Goal: Manage account settings

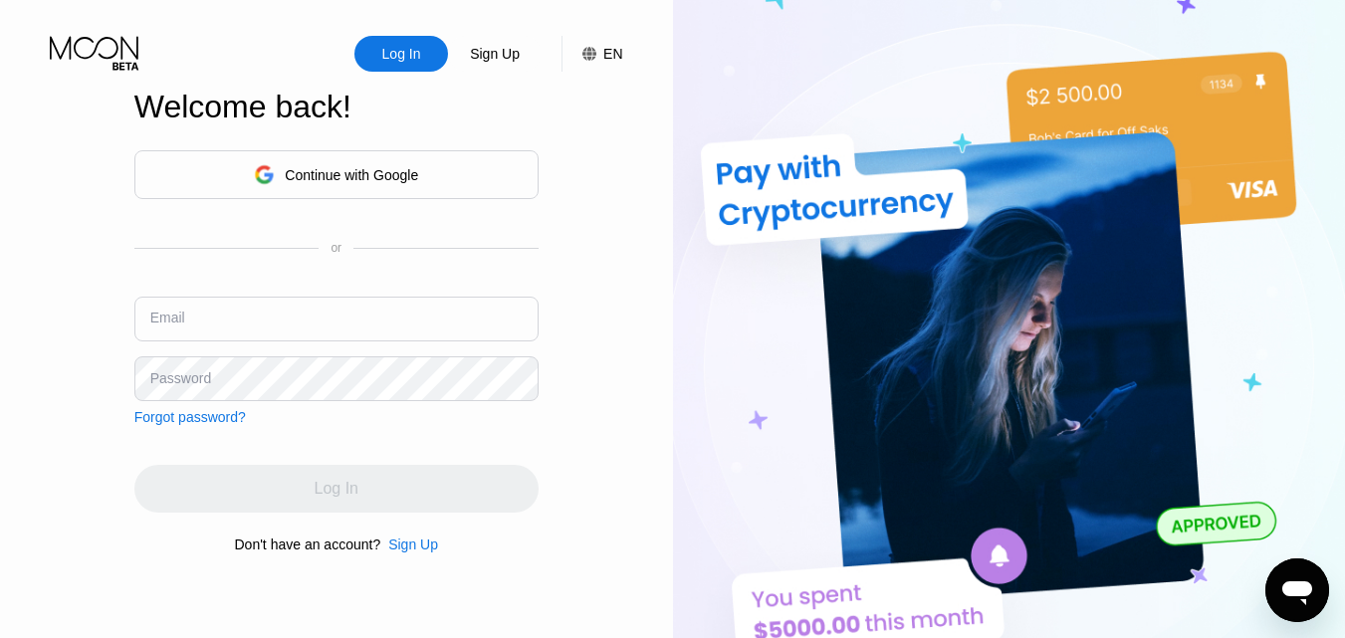
click at [377, 335] on input "text" at bounding box center [336, 319] width 404 height 45
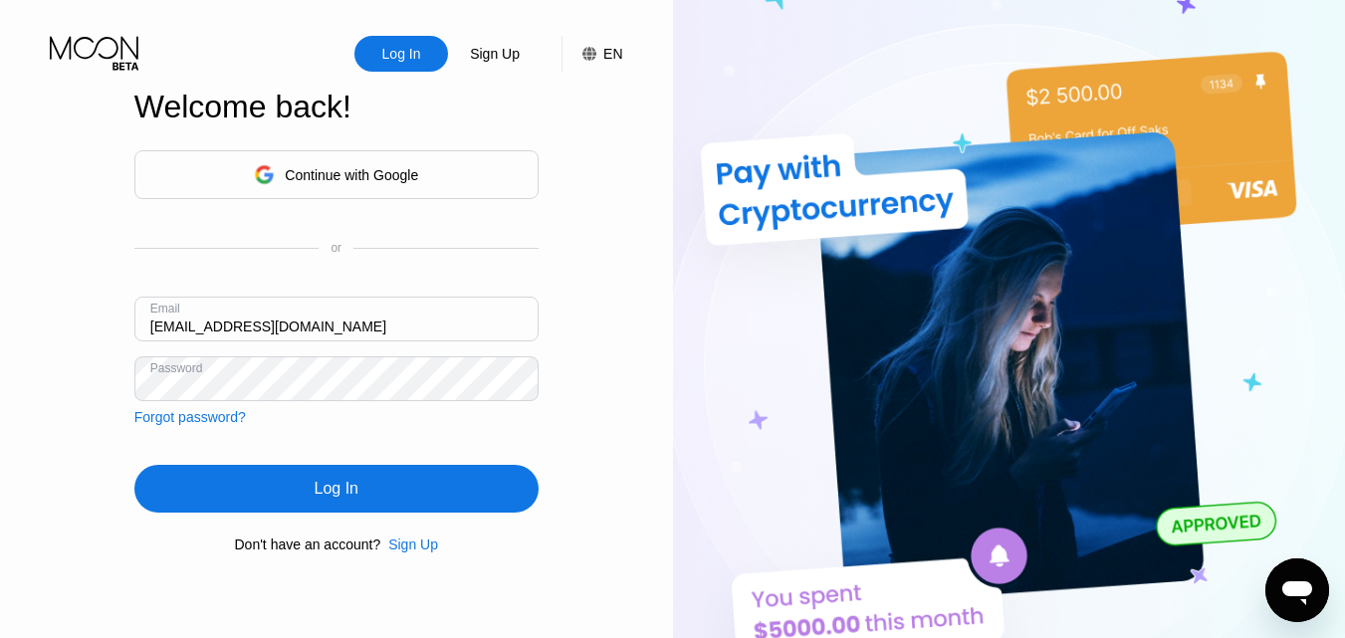
drag, startPoint x: 219, startPoint y: 326, endPoint x: 142, endPoint y: 344, distance: 78.7
click at [142, 344] on div "Email curtiswood415@gmail.com" at bounding box center [336, 327] width 404 height 60
type input "[EMAIL_ADDRESS][DOMAIN_NAME]"
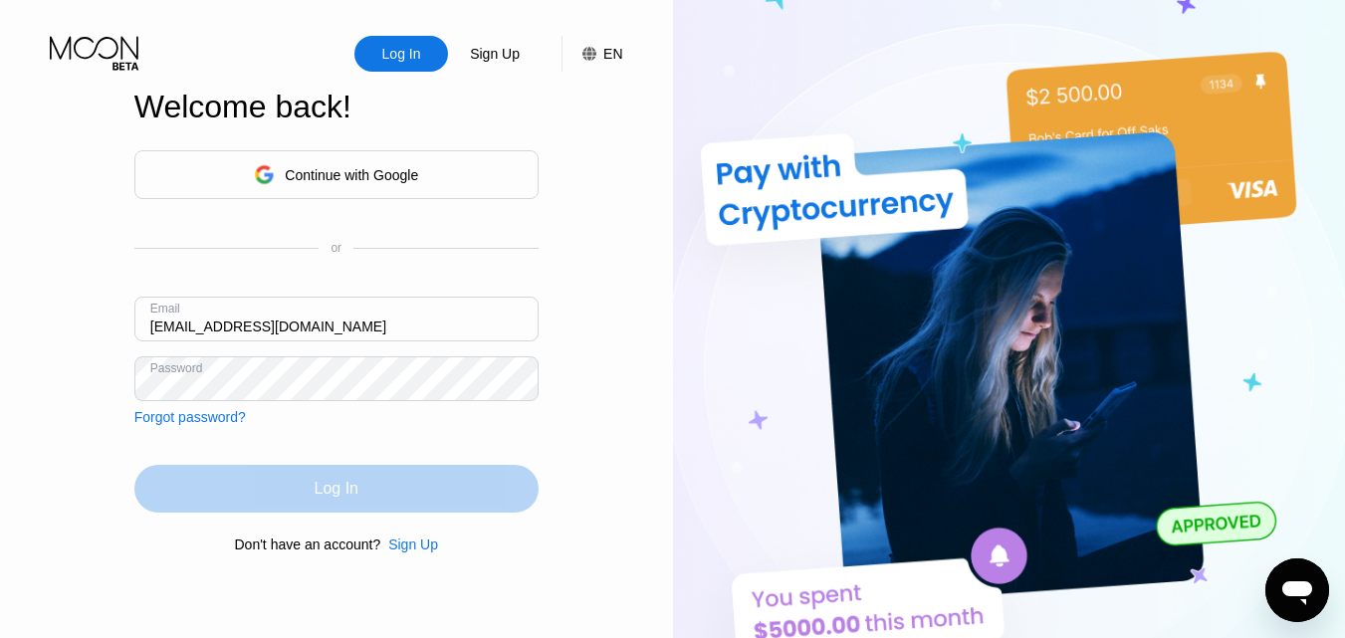
click at [263, 499] on div "Log In" at bounding box center [336, 489] width 404 height 48
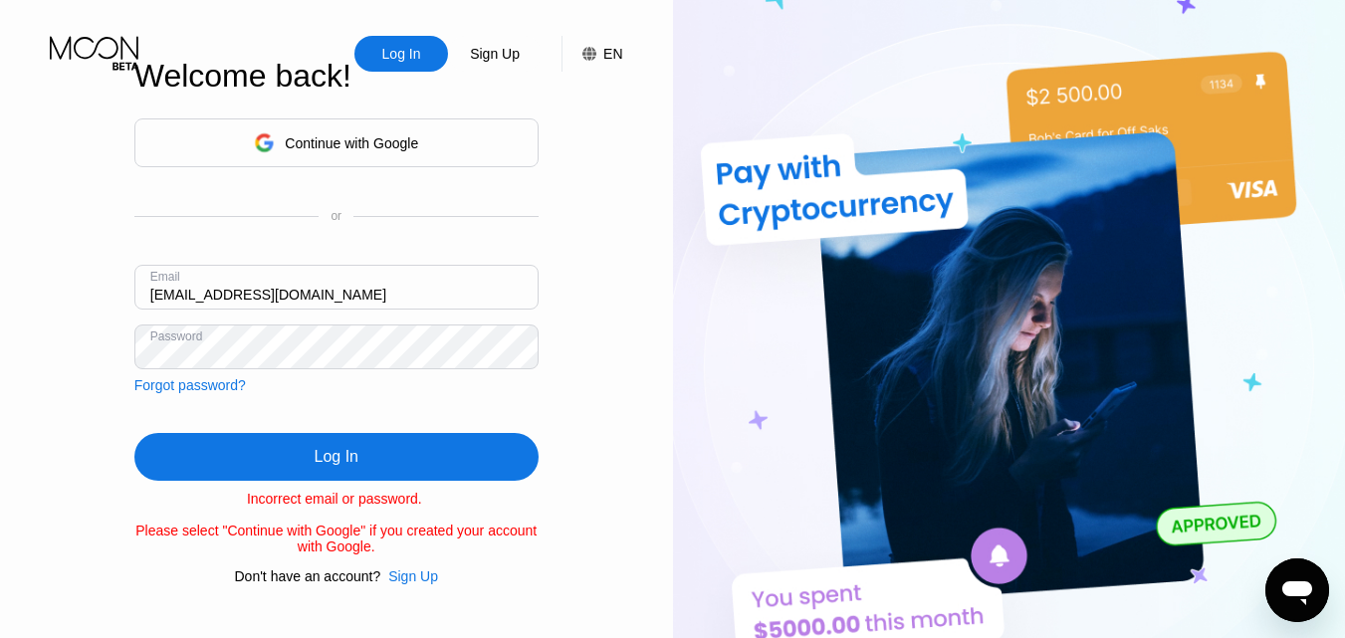
click at [120, 361] on div "Log In Sign Up EN Language English Save Welcome back! Continue with Google or E…" at bounding box center [336, 351] width 673 height 702
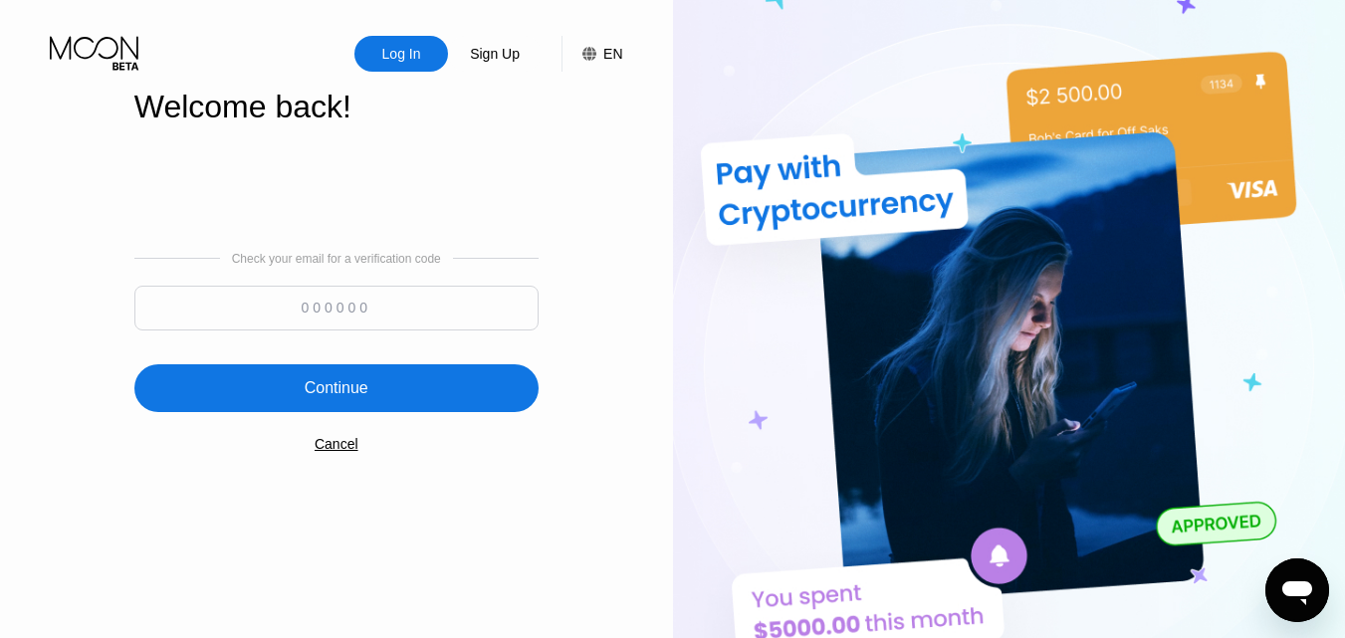
click at [300, 309] on input at bounding box center [336, 308] width 404 height 45
type input "984593"
click at [228, 410] on div "Continue" at bounding box center [336, 388] width 404 height 48
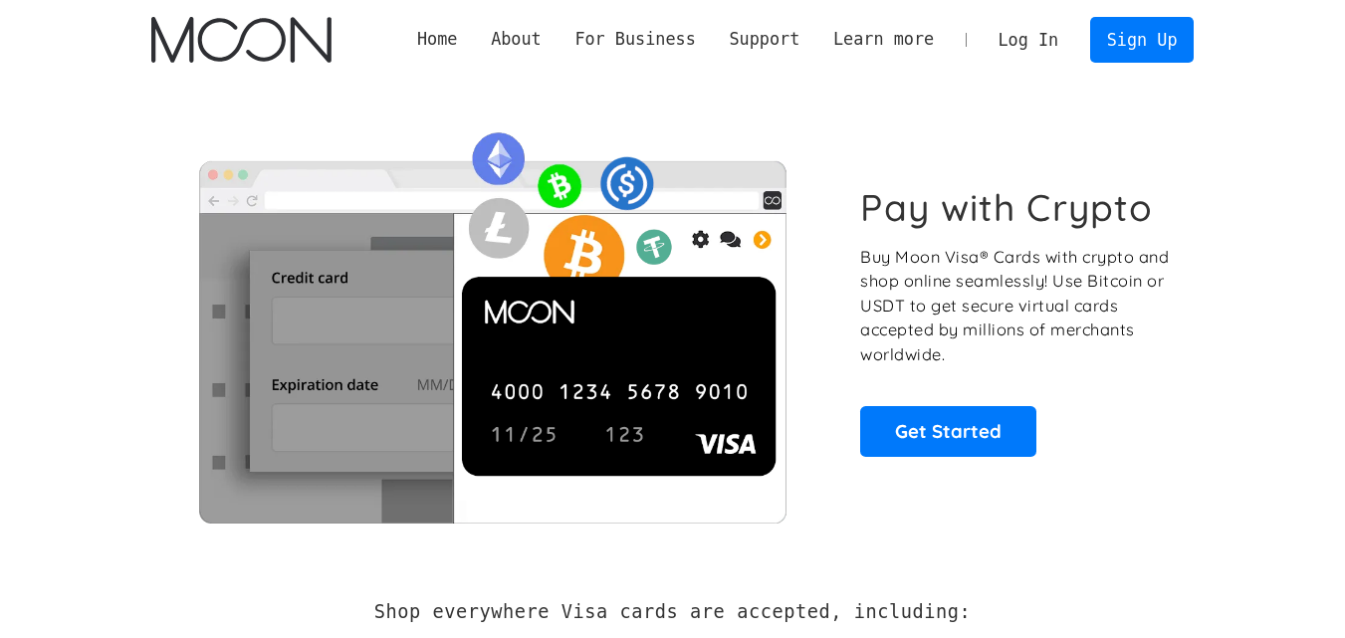
click at [1047, 34] on link "Log In" at bounding box center [1028, 40] width 94 height 44
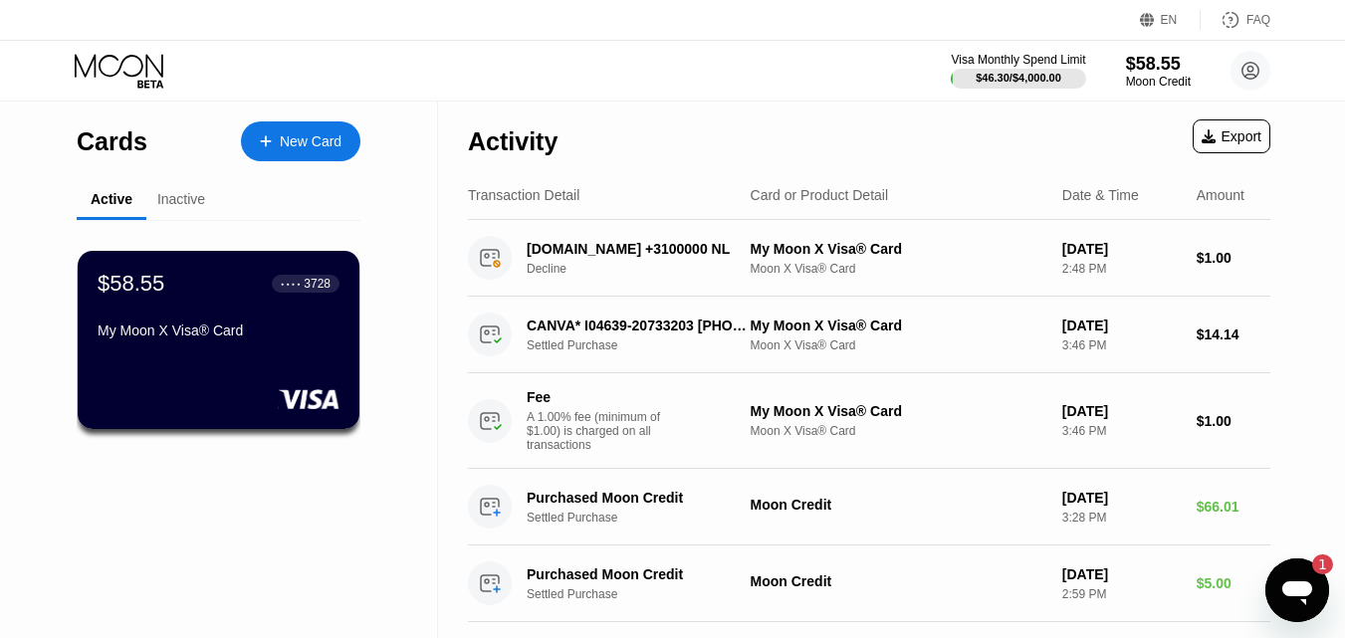
click at [304, 293] on div "● ● ● ● 3728" at bounding box center [306, 284] width 68 height 18
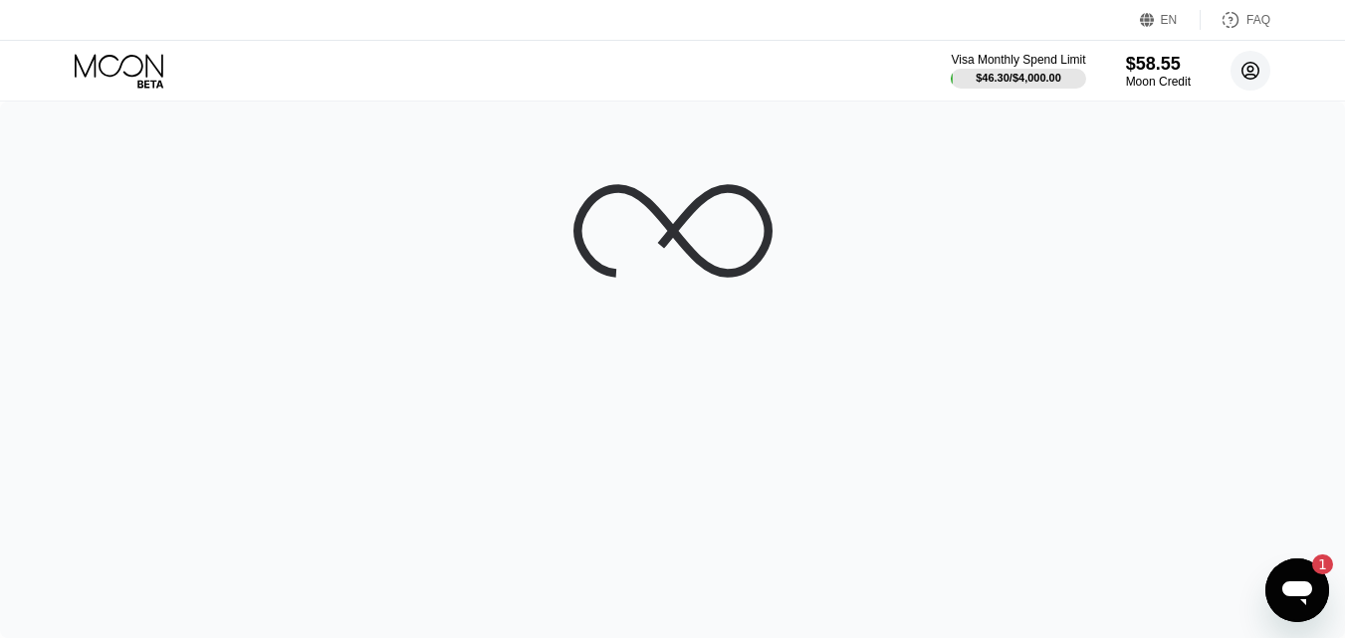
click at [1257, 86] on circle at bounding box center [1250, 71] width 40 height 40
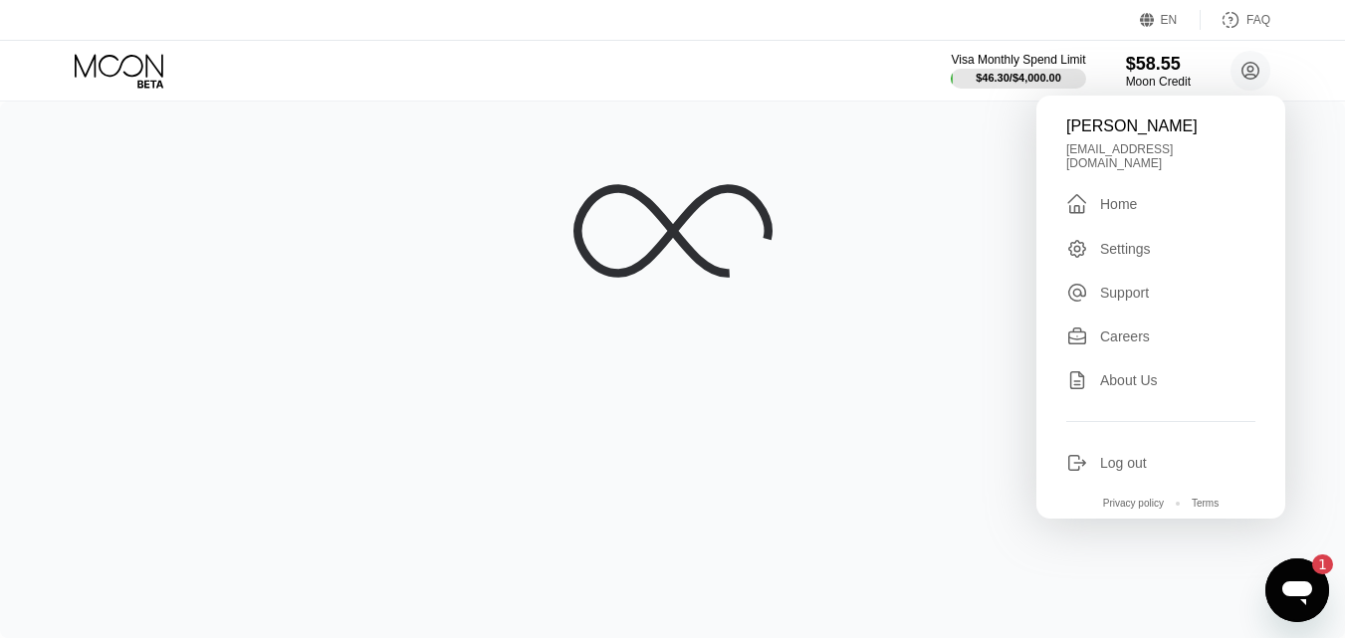
click at [946, 224] on div at bounding box center [672, 370] width 1345 height 536
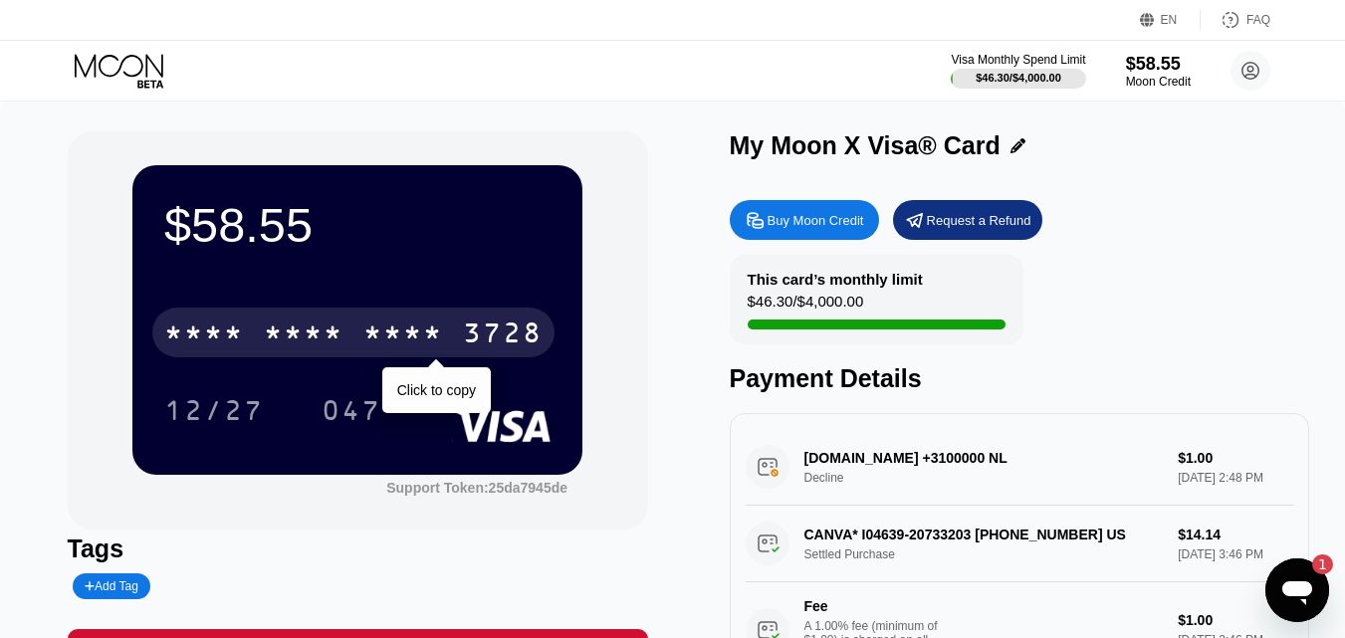
click at [258, 336] on div "* * * * * * * * * * * * 3728" at bounding box center [353, 333] width 402 height 50
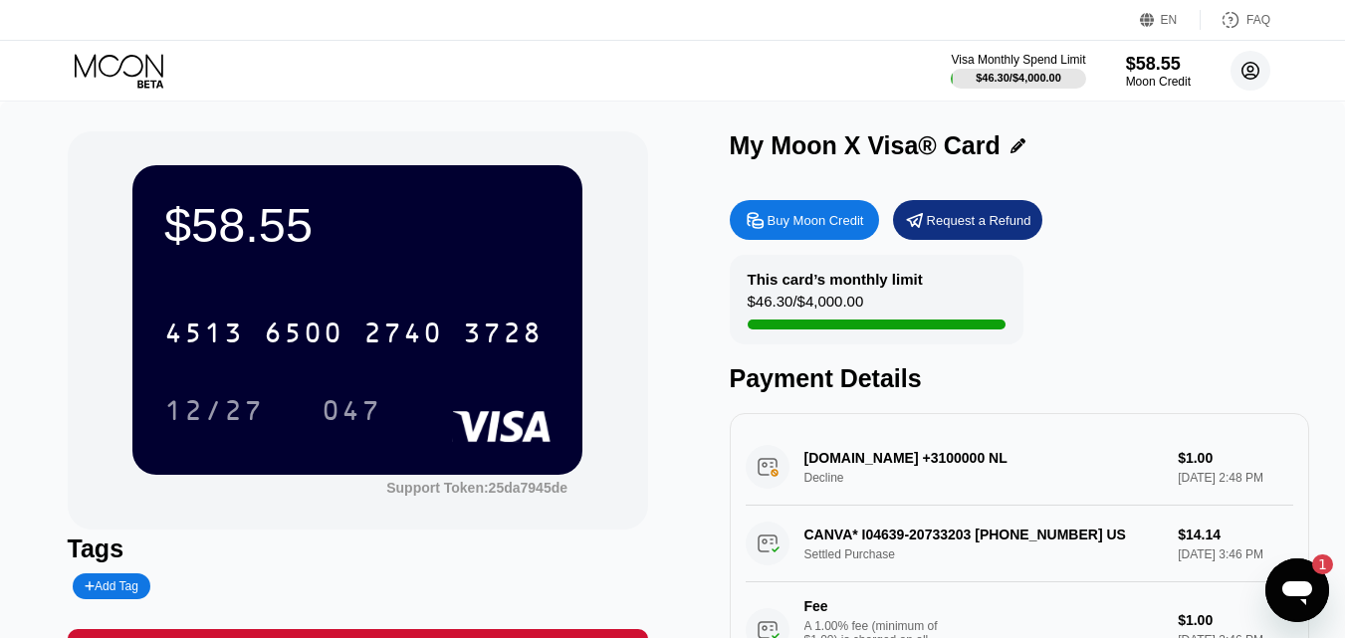
click at [1251, 84] on circle at bounding box center [1250, 71] width 40 height 40
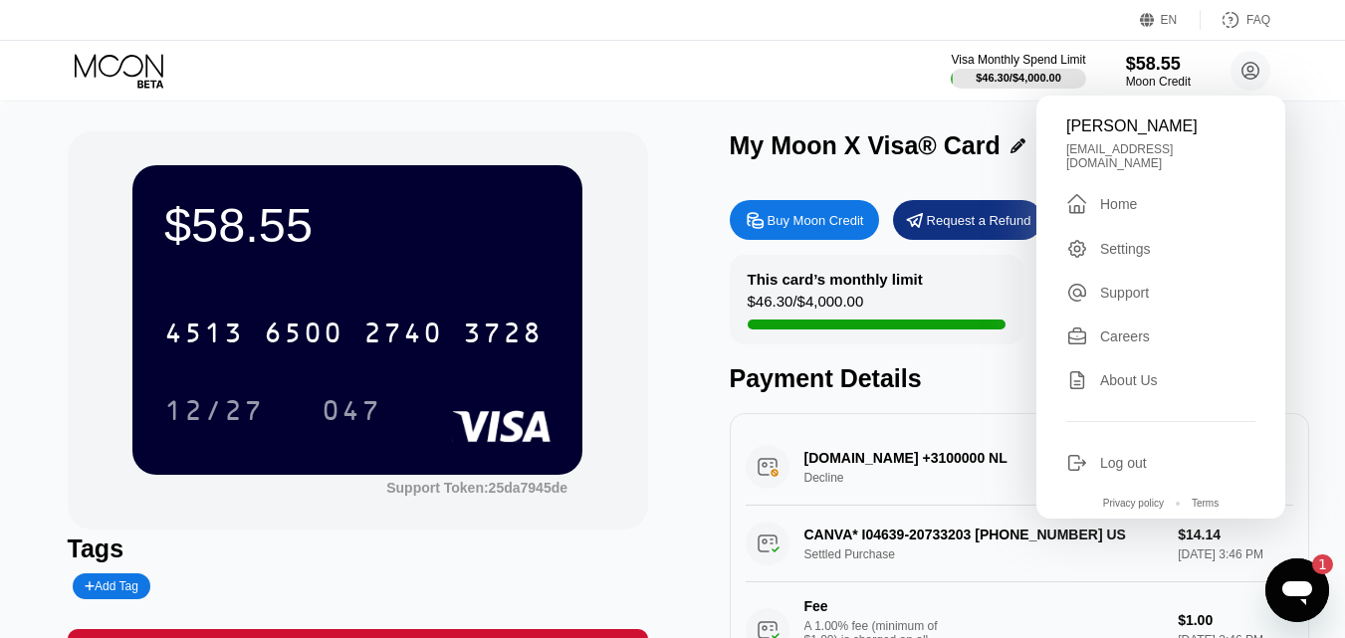
click at [1120, 206] on div " Home" at bounding box center [1160, 204] width 189 height 24
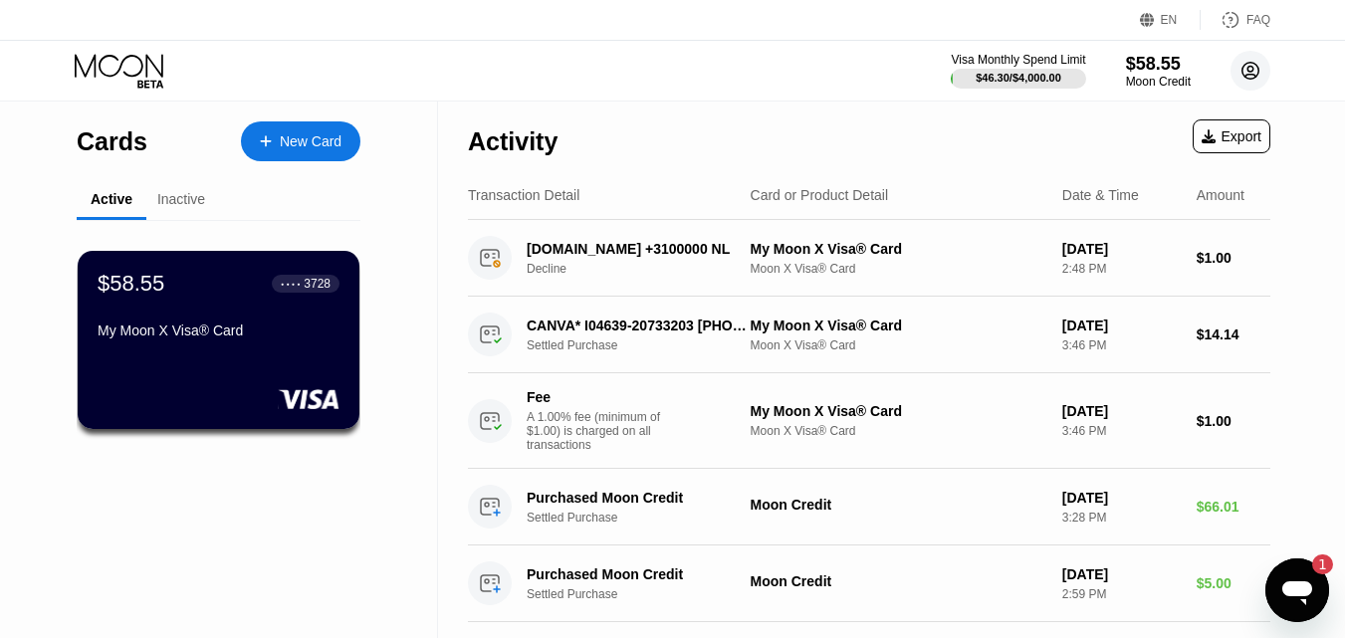
click at [1236, 59] on circle at bounding box center [1250, 71] width 40 height 40
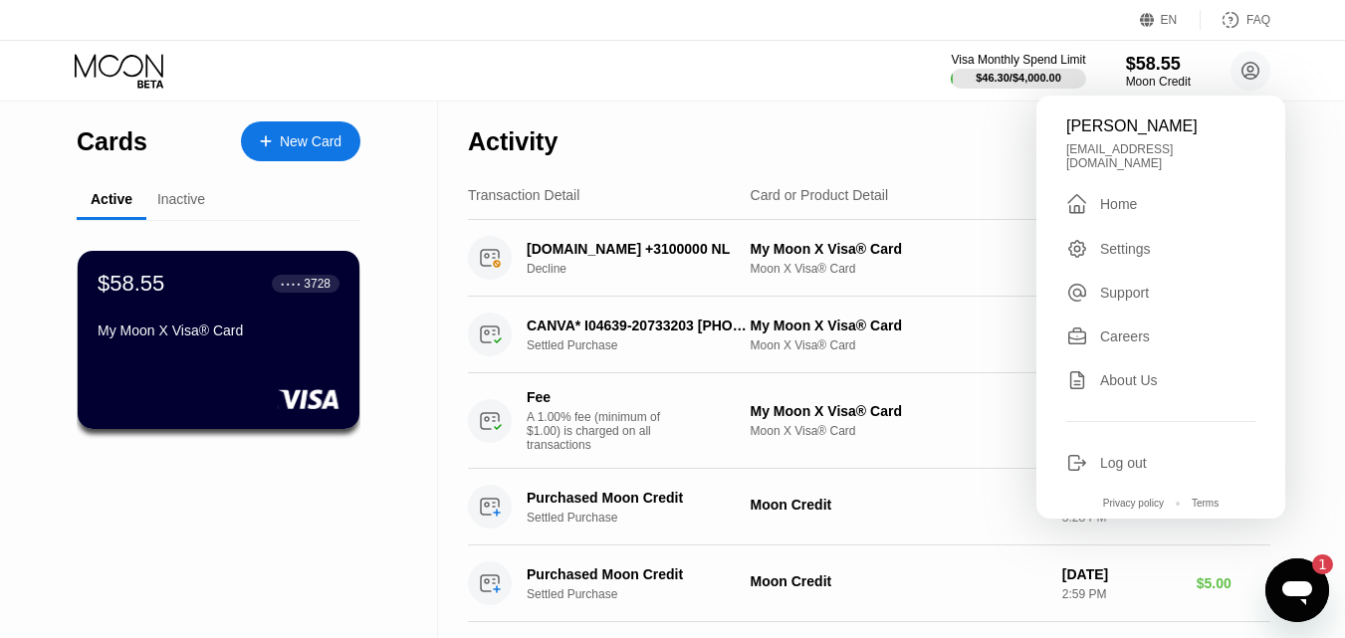
click at [1083, 250] on icon at bounding box center [1077, 249] width 22 height 22
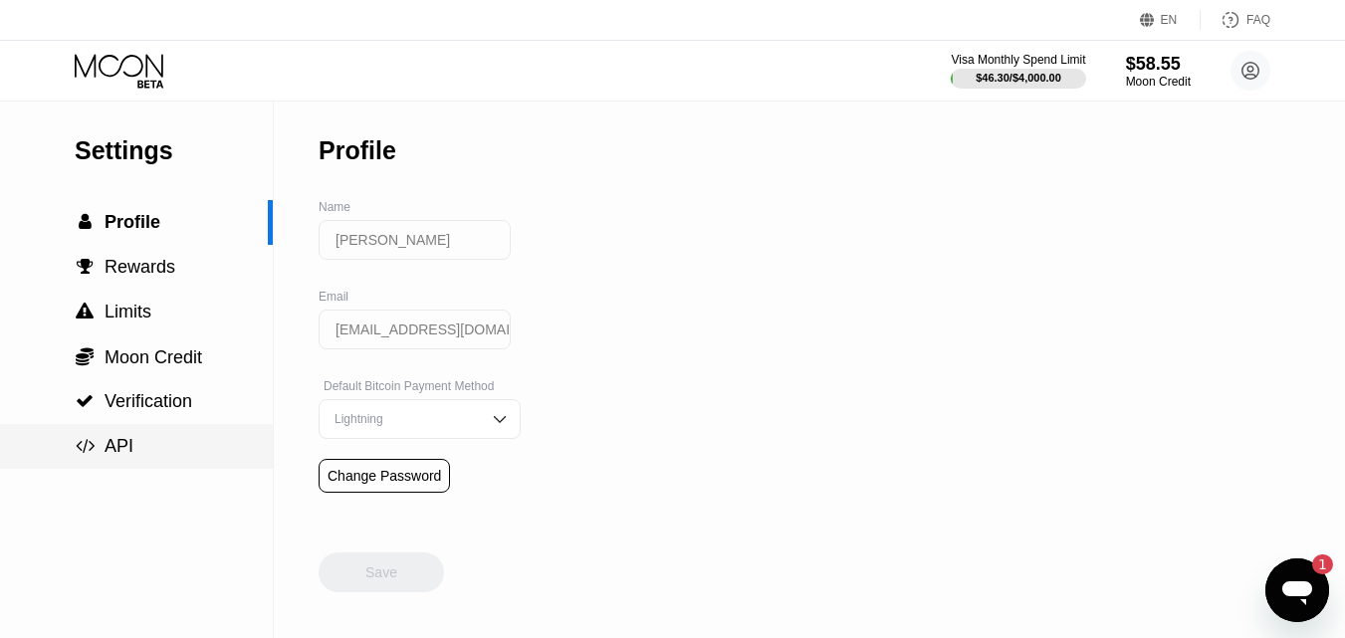
click at [125, 456] on span "API" at bounding box center [119, 446] width 29 height 20
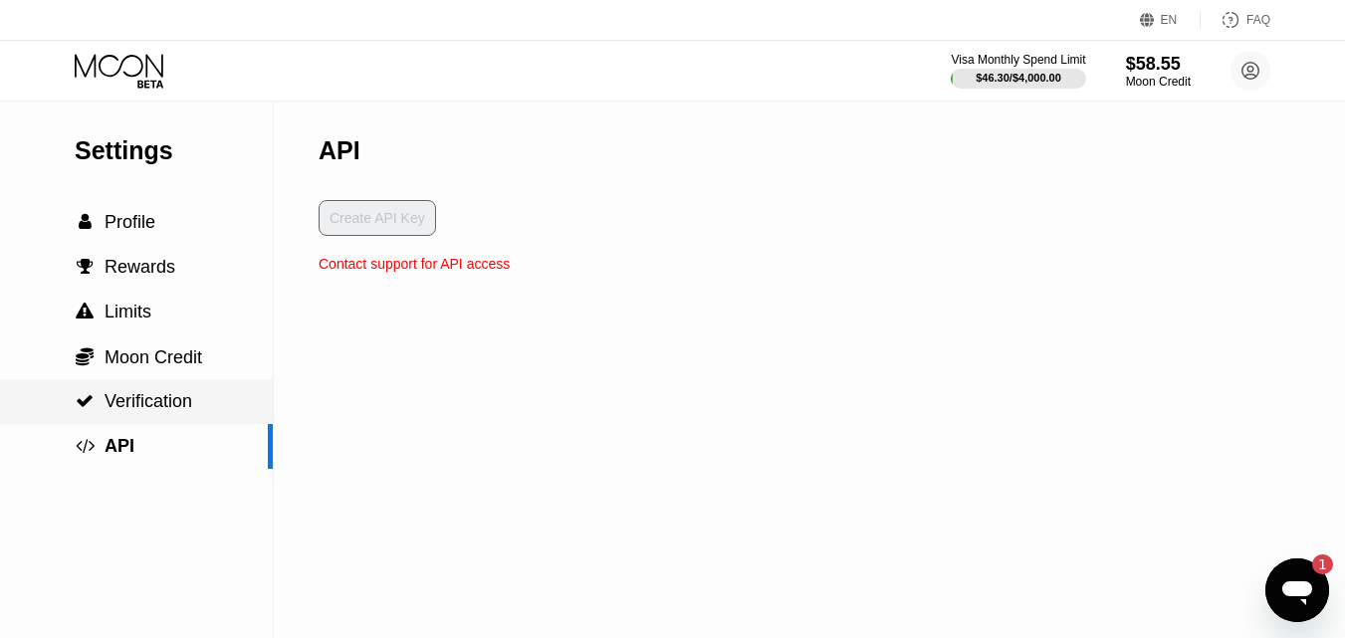
click at [155, 399] on span "Verification" at bounding box center [149, 401] width 88 height 20
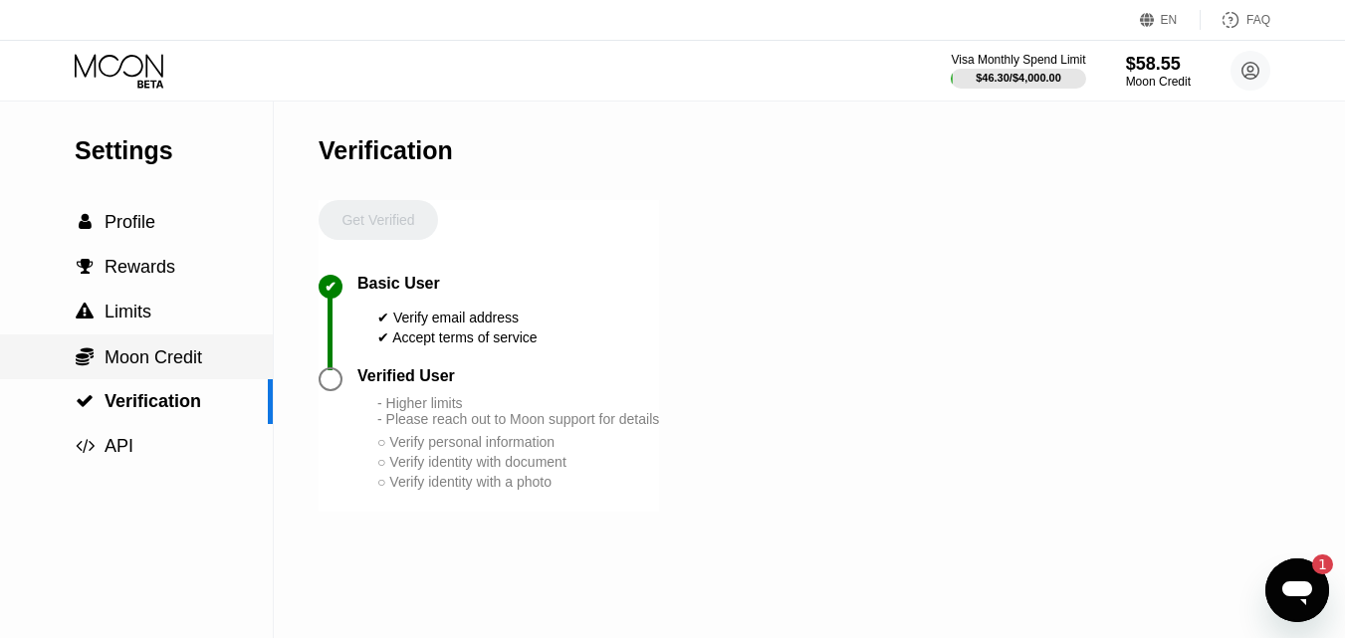
click at [146, 357] on span "Moon Credit" at bounding box center [154, 357] width 98 height 20
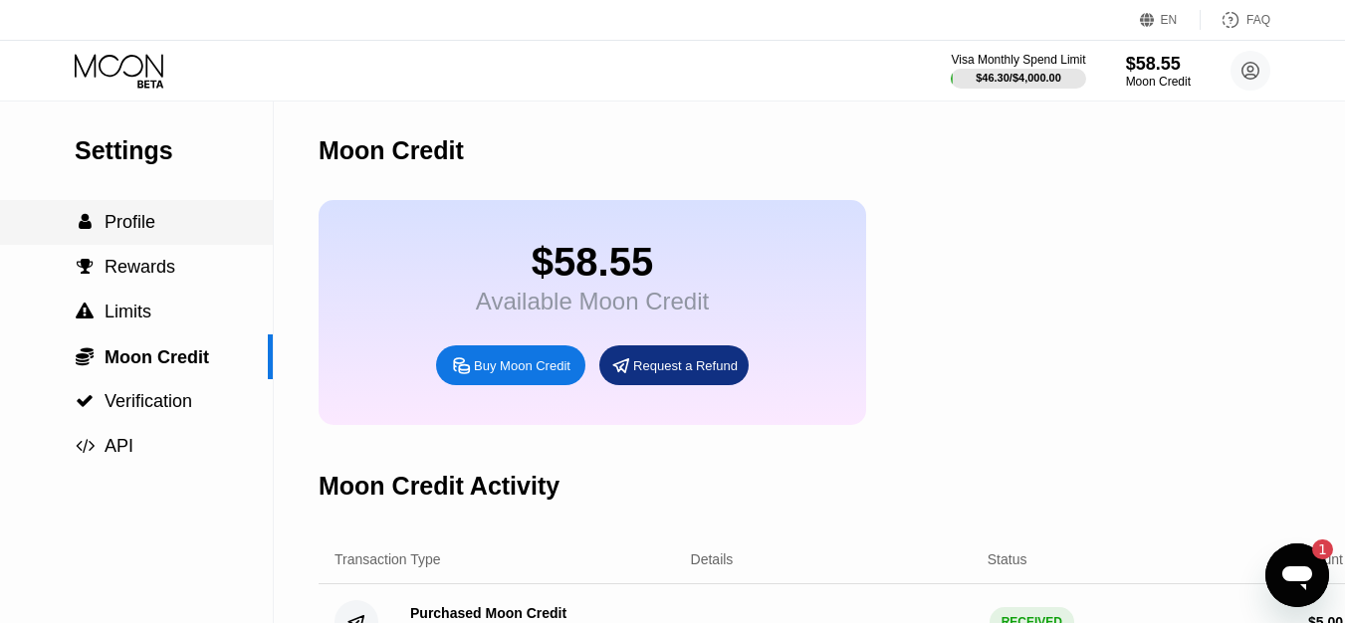
click at [155, 231] on div " Profile" at bounding box center [136, 222] width 273 height 21
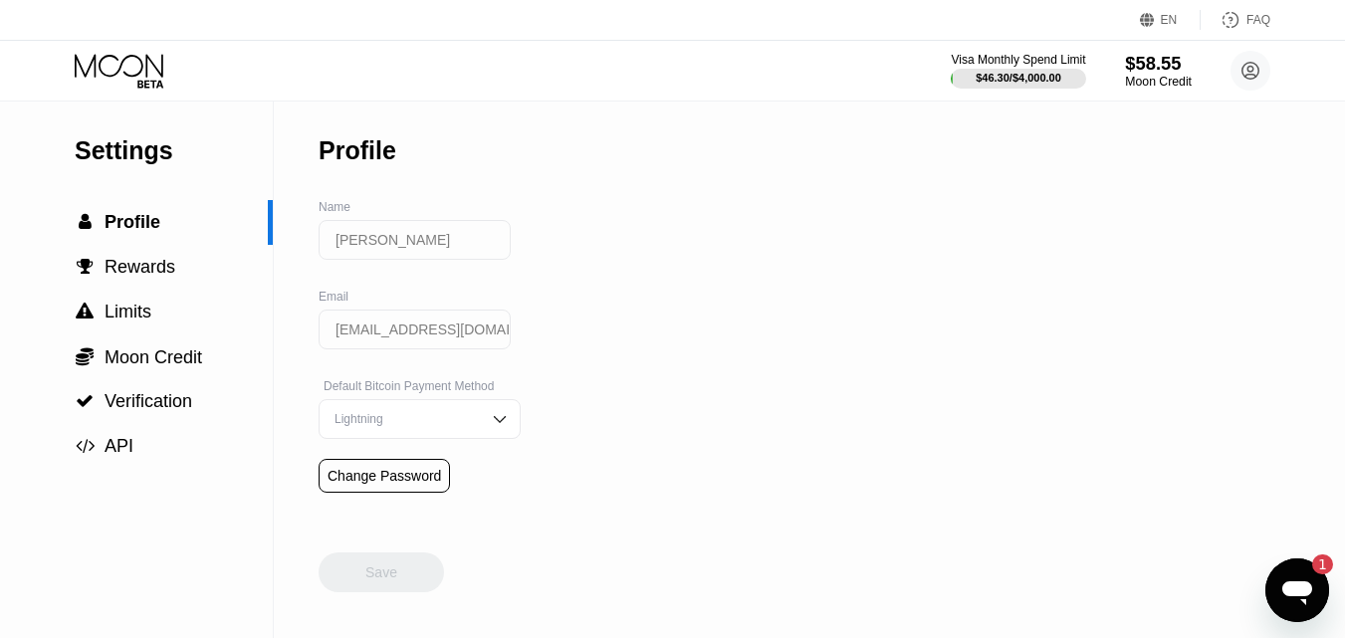
click at [1159, 78] on div "Moon Credit" at bounding box center [1158, 82] width 67 height 14
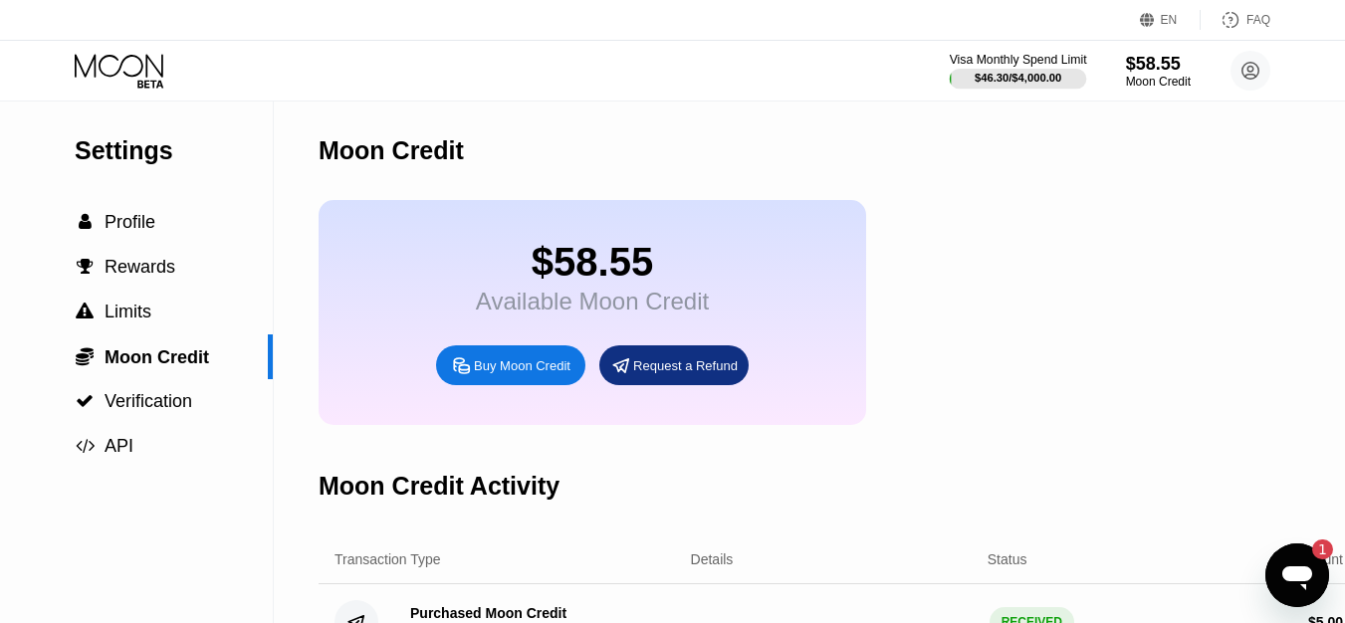
click at [1013, 53] on div "Visa Monthly Spend Limit" at bounding box center [1018, 60] width 137 height 14
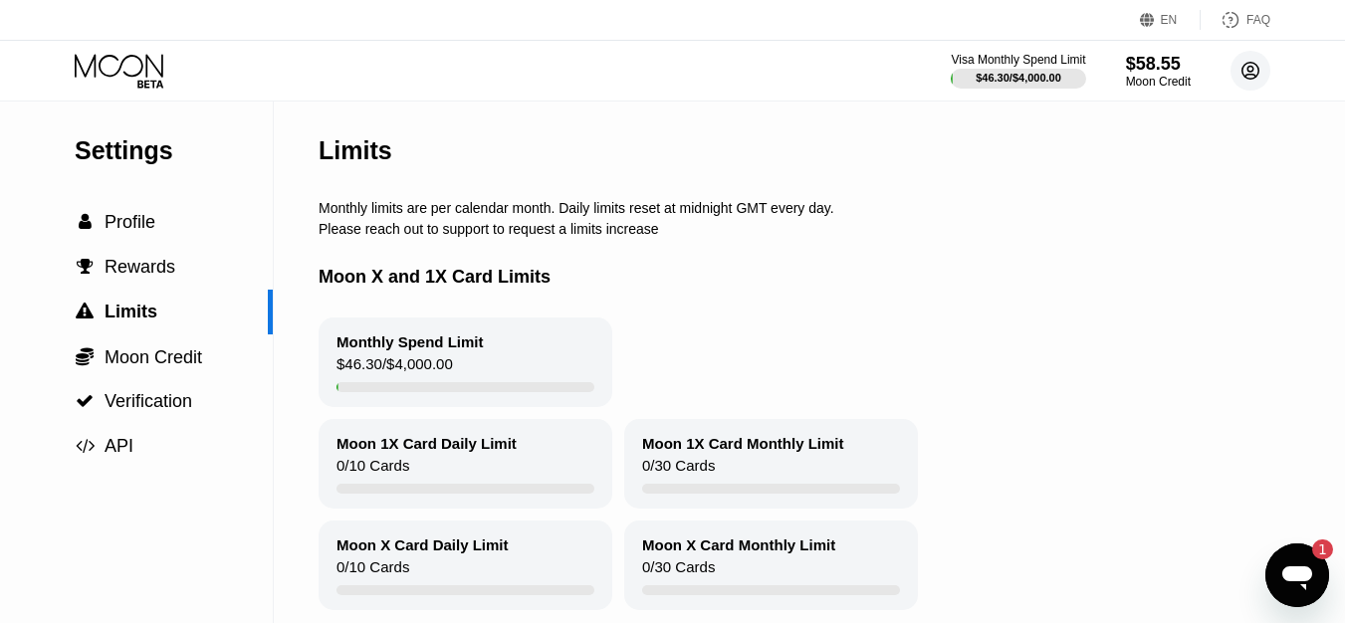
click at [1238, 66] on circle at bounding box center [1250, 71] width 40 height 40
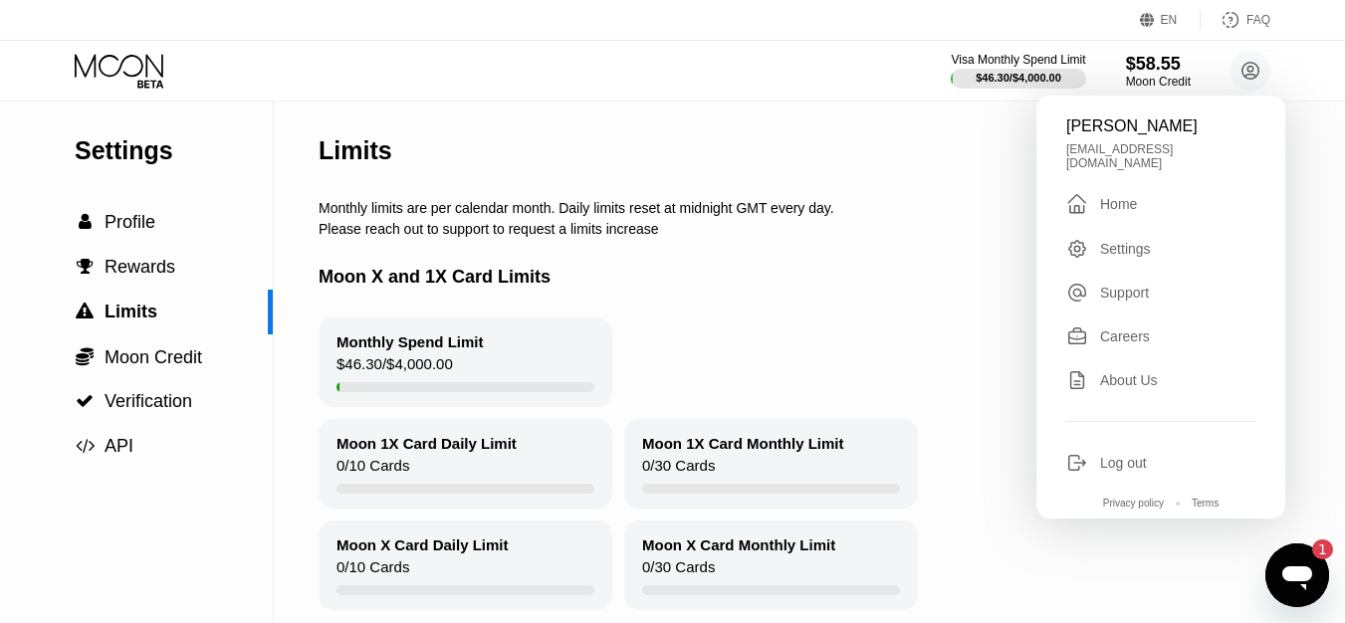
click at [1135, 205] on div " Home" at bounding box center [1160, 204] width 189 height 24
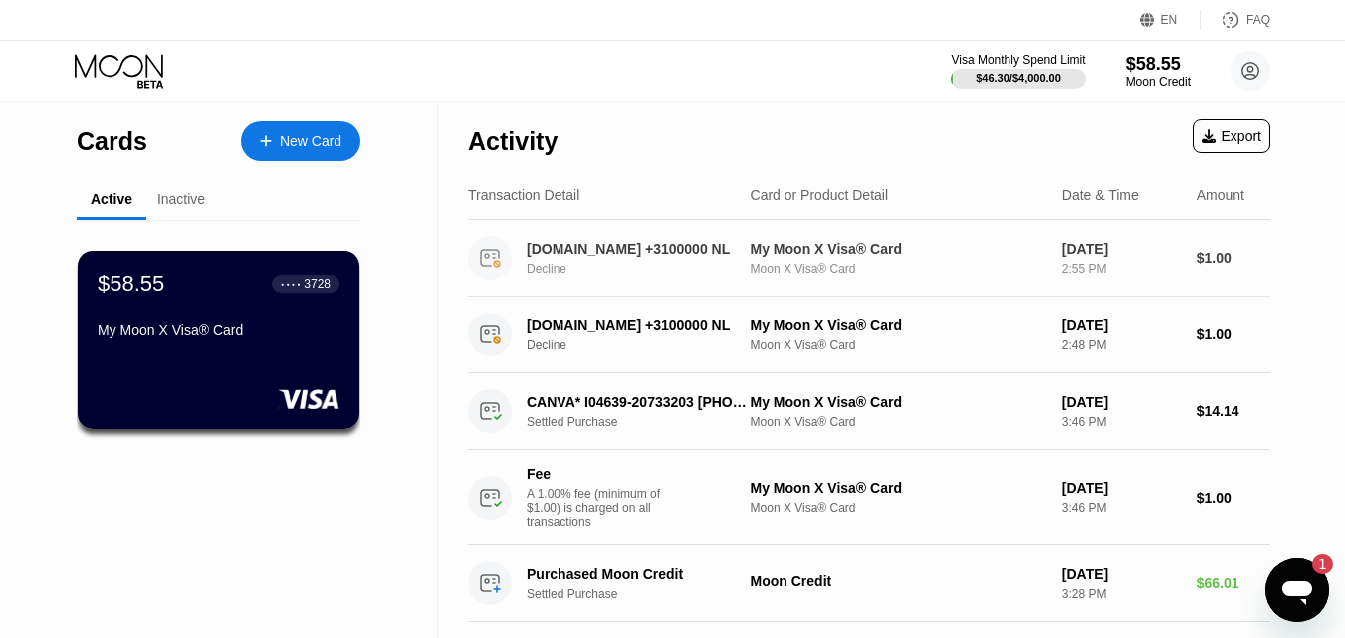
click at [719, 276] on div "Decline" at bounding box center [647, 269] width 240 height 14
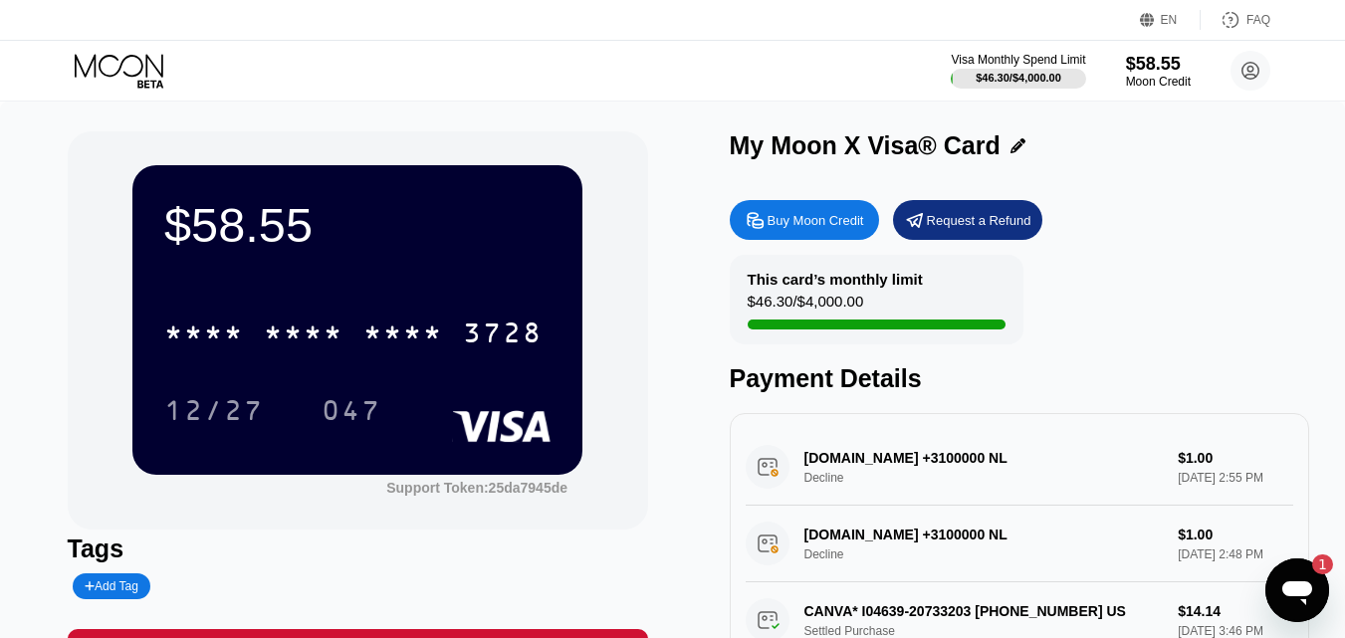
scroll to position [100, 0]
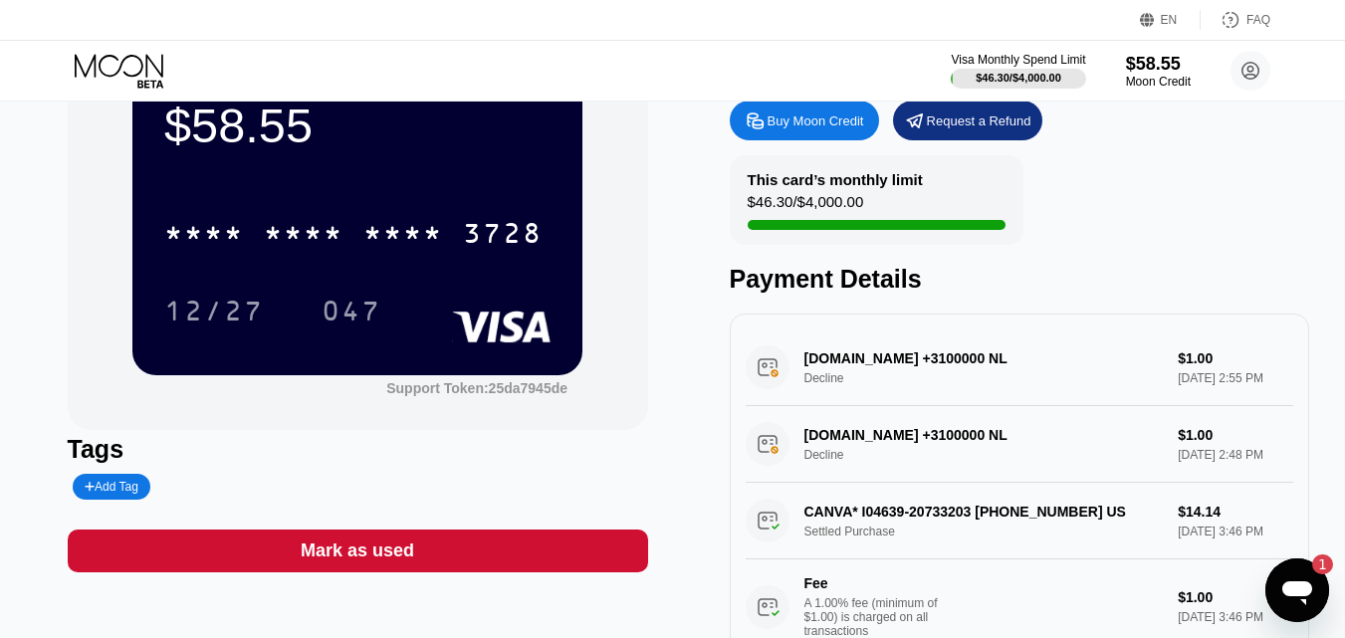
click at [834, 379] on div "DIGITALOCEAN.COM +3100000 NL Decline $1.00 Sep 19, 2025 2:55 PM" at bounding box center [1020, 367] width 548 height 77
click at [851, 367] on div "DIGITALOCEAN.COM +3100000 NL Decline $1.00 Sep 19, 2025 2:55 PM" at bounding box center [1020, 367] width 548 height 77
drag, startPoint x: 851, startPoint y: 367, endPoint x: 866, endPoint y: 376, distance: 17.4
click at [866, 376] on div "DIGITALOCEAN.COM +3100000 NL Decline $1.00 Sep 19, 2025 2:55 PM" at bounding box center [1020, 367] width 548 height 77
click at [915, 392] on div "DIGITALOCEAN.COM +3100000 NL Decline $1.00 Sep 19, 2025 2:55 PM" at bounding box center [1020, 367] width 548 height 77
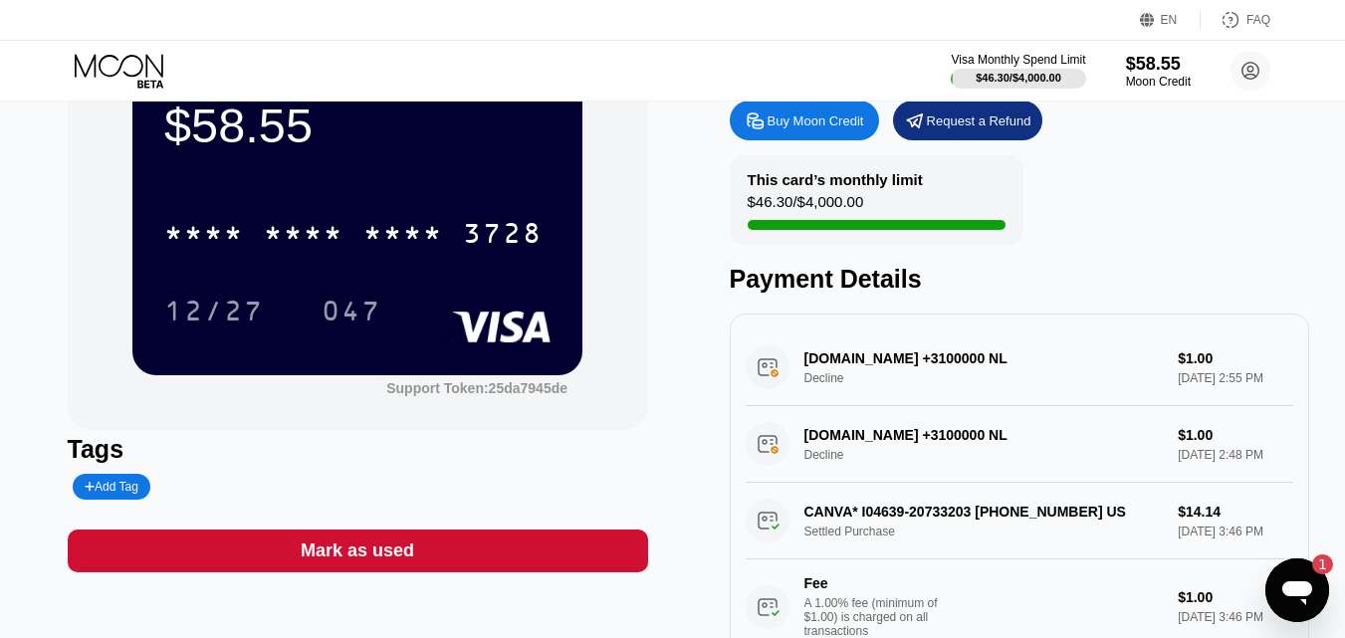
click at [1314, 589] on icon "Open messaging window, 1 unread message" at bounding box center [1297, 590] width 36 height 36
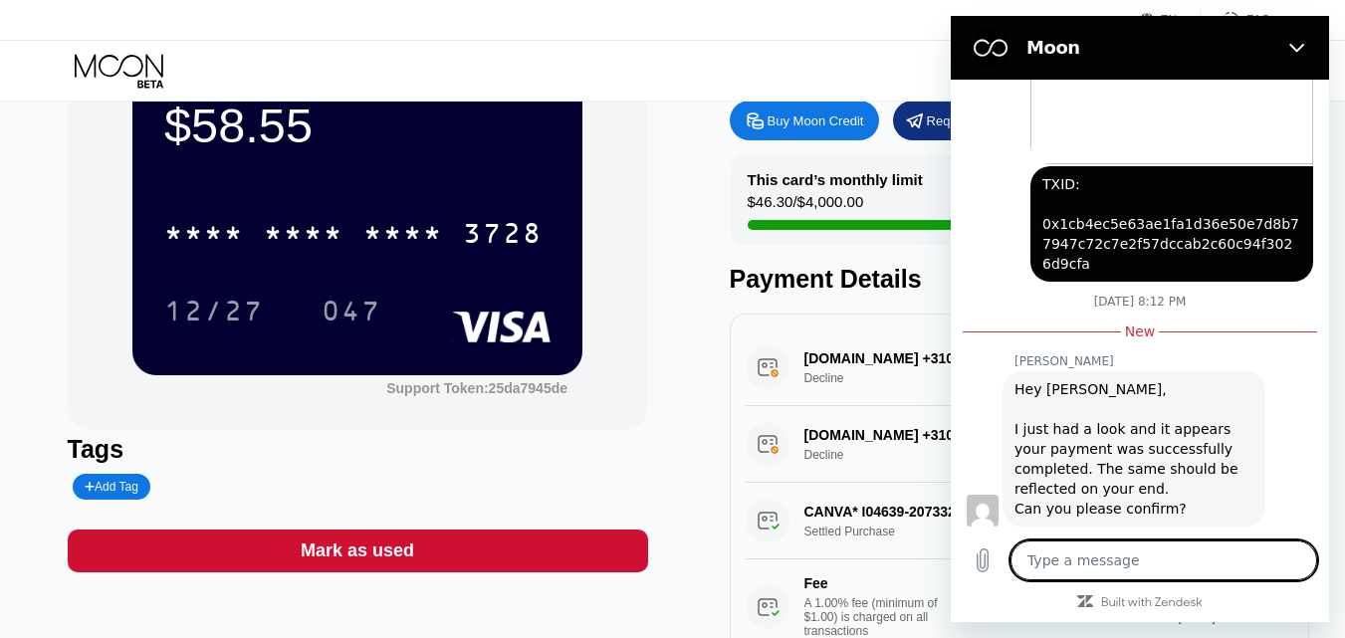
scroll to position [458, 0]
click at [681, 245] on div "$58.55 * * * * * * * * * * * * 3728 12/27 047 Support Token: 25da7945de Tags Ad…" at bounding box center [673, 347] width 1210 height 630
